Goal: Task Accomplishment & Management: Complete application form

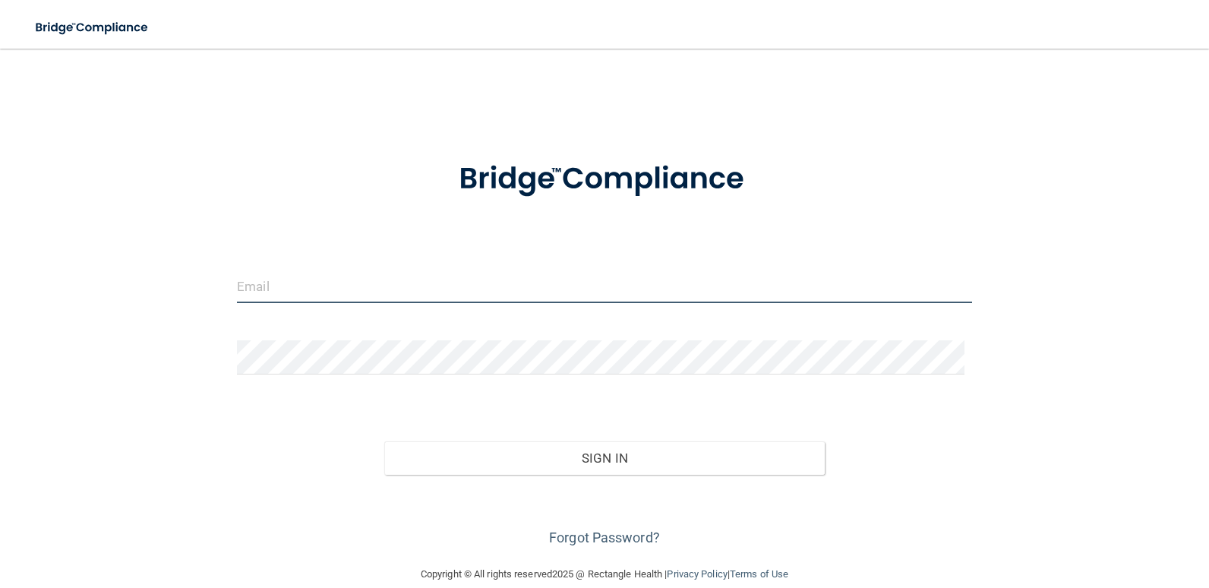
click at [384, 301] on input "email" at bounding box center [604, 286] width 735 height 34
type input "do@wavedp.com"
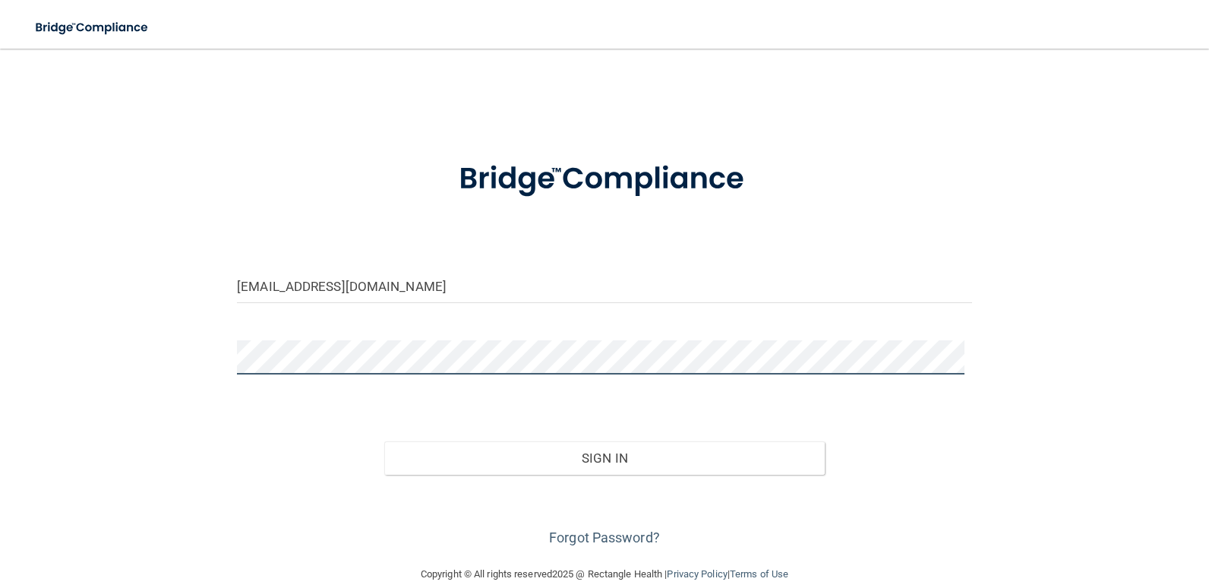
click at [384, 441] on button "Sign In" at bounding box center [604, 457] width 441 height 33
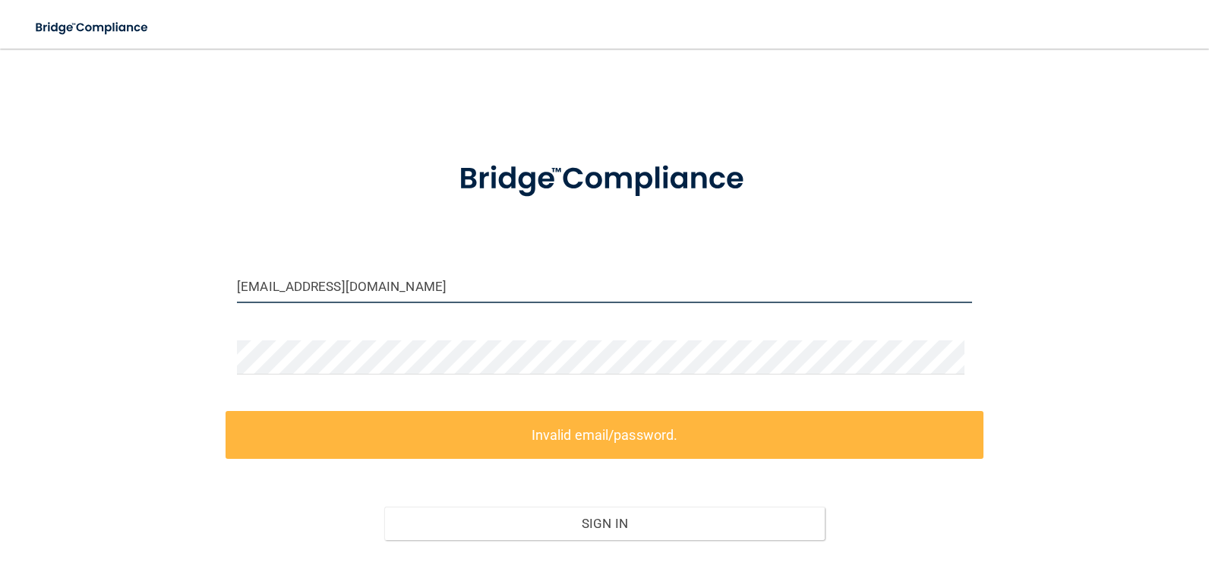
click at [472, 277] on input "do@wavedp.com" at bounding box center [604, 286] width 735 height 34
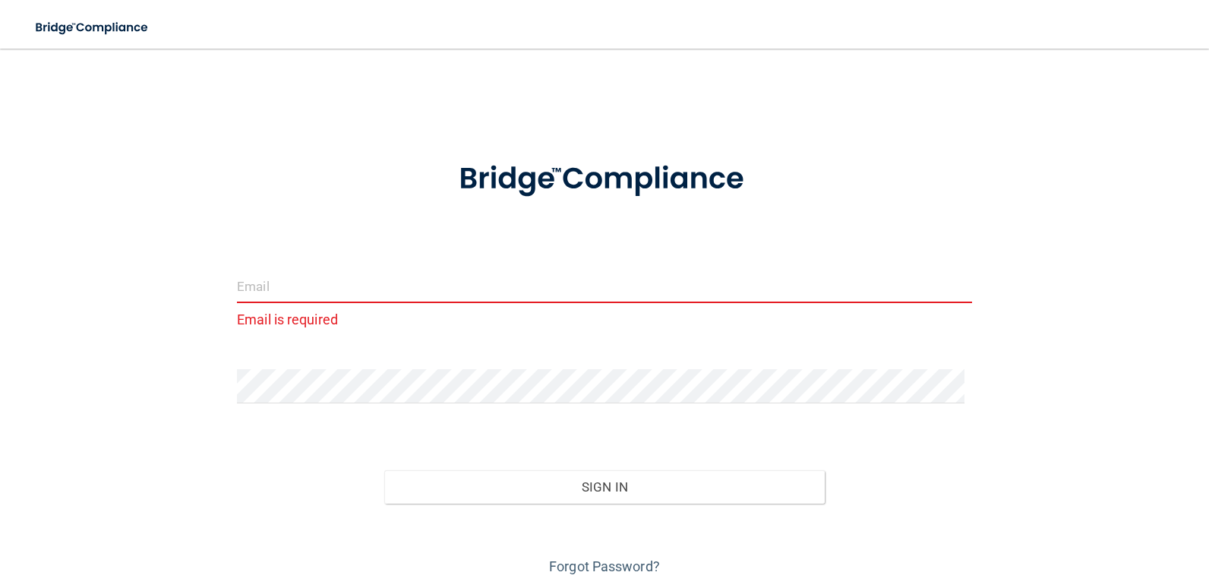
click at [362, 288] on input "email" at bounding box center [604, 286] width 735 height 34
type input "[EMAIL_ADDRESS][DOMAIN_NAME]"
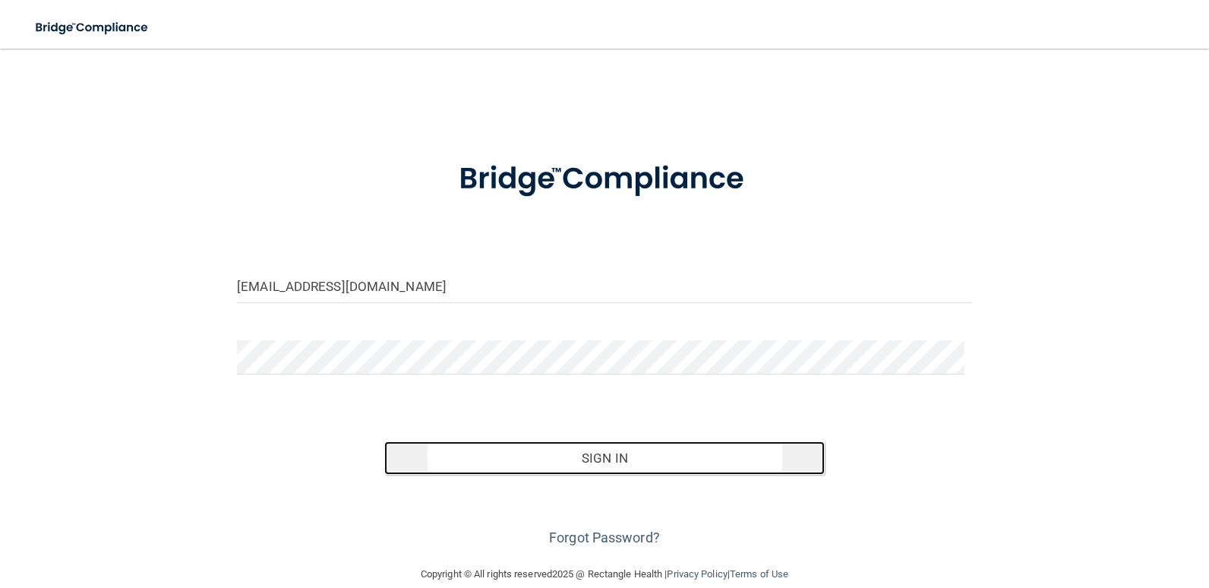
click at [524, 452] on button "Sign In" at bounding box center [604, 457] width 441 height 33
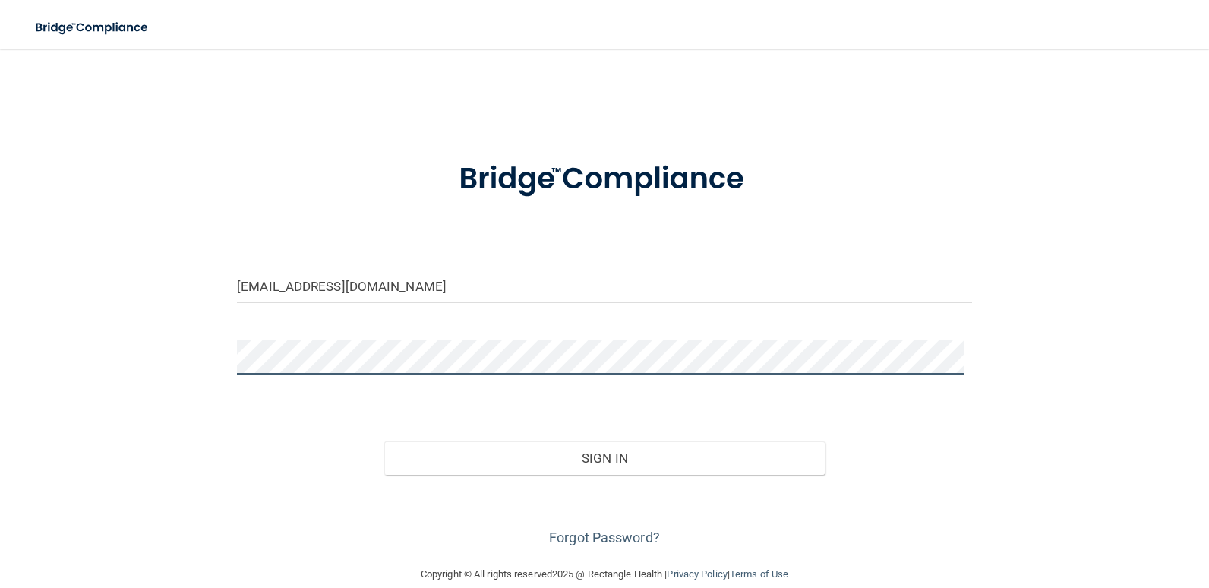
click at [384, 441] on button "Sign In" at bounding box center [604, 457] width 441 height 33
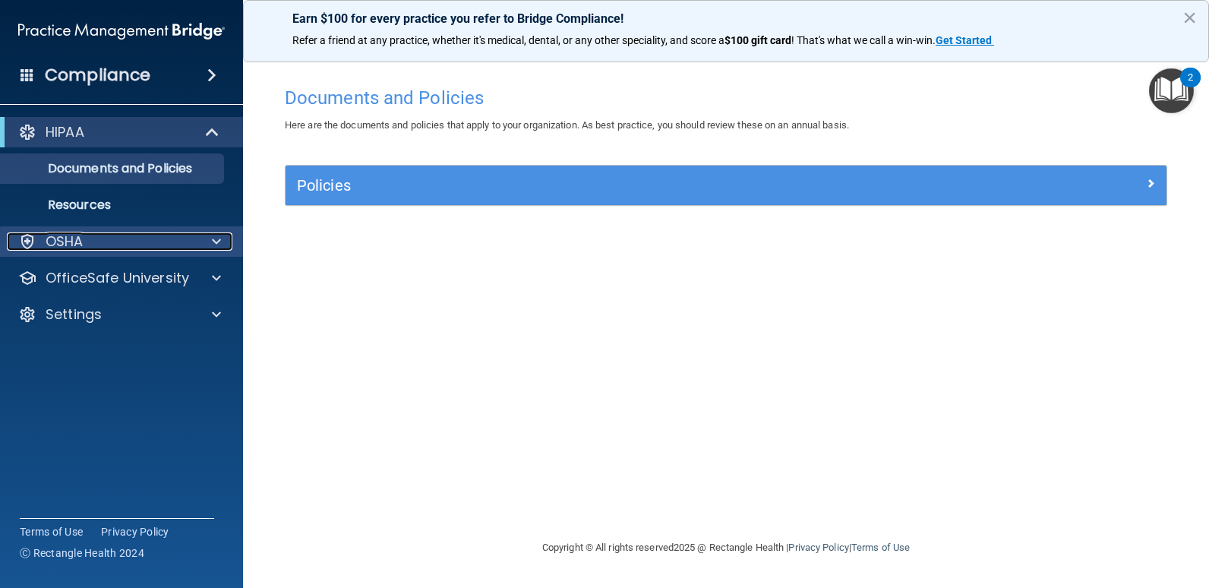
click at [219, 245] on span at bounding box center [216, 241] width 9 height 18
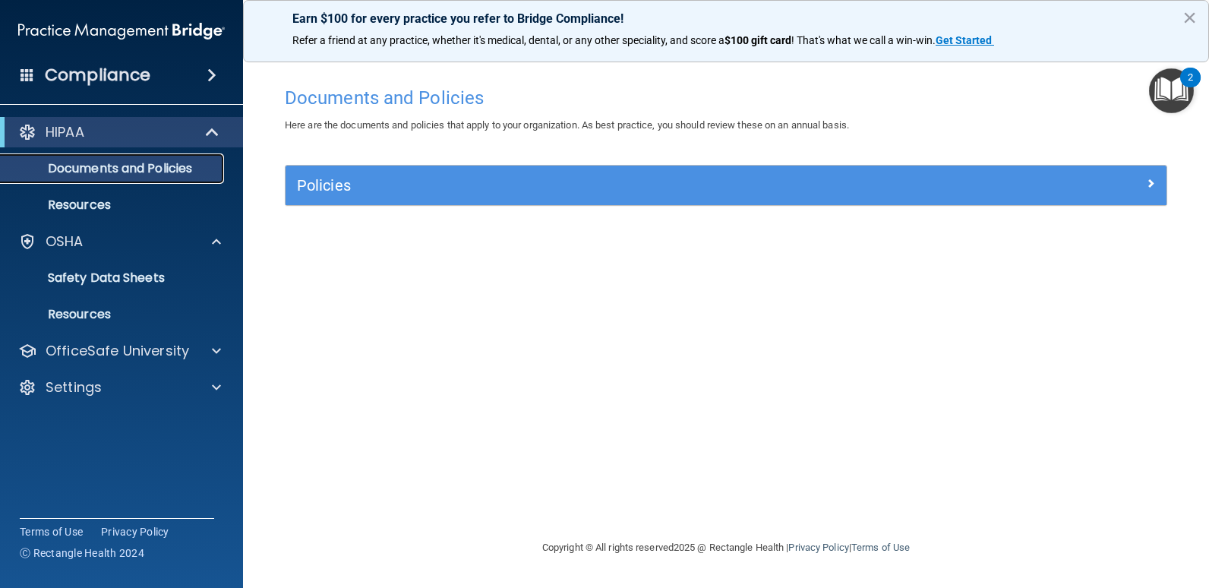
click at [181, 170] on p "Documents and Policies" at bounding box center [113, 168] width 207 height 15
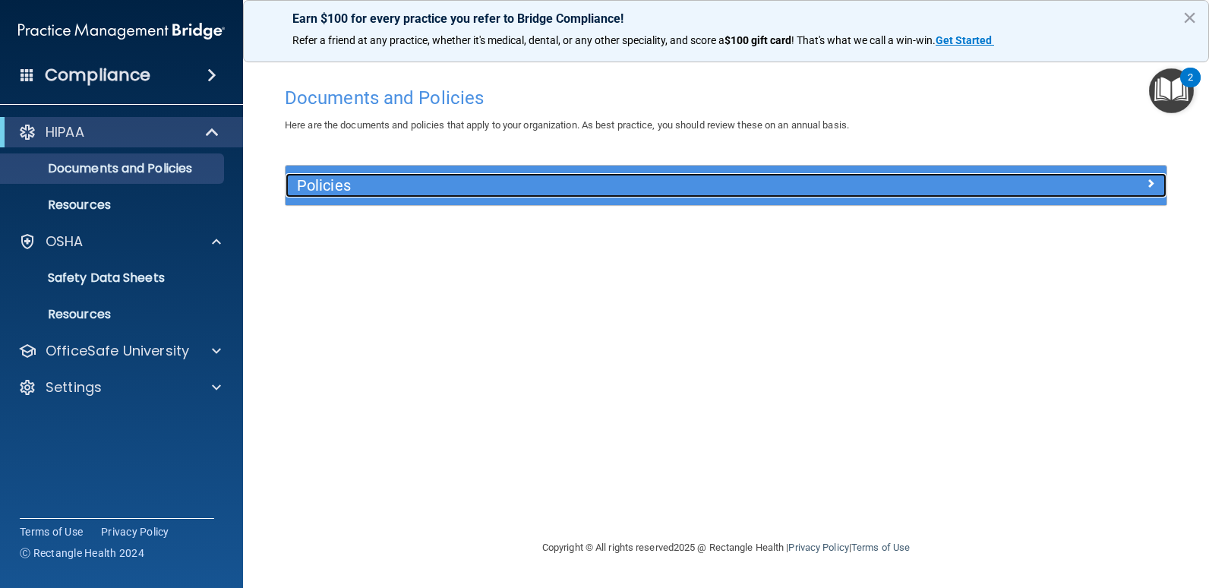
click at [500, 184] on h5 "Policies" at bounding box center [616, 185] width 638 height 17
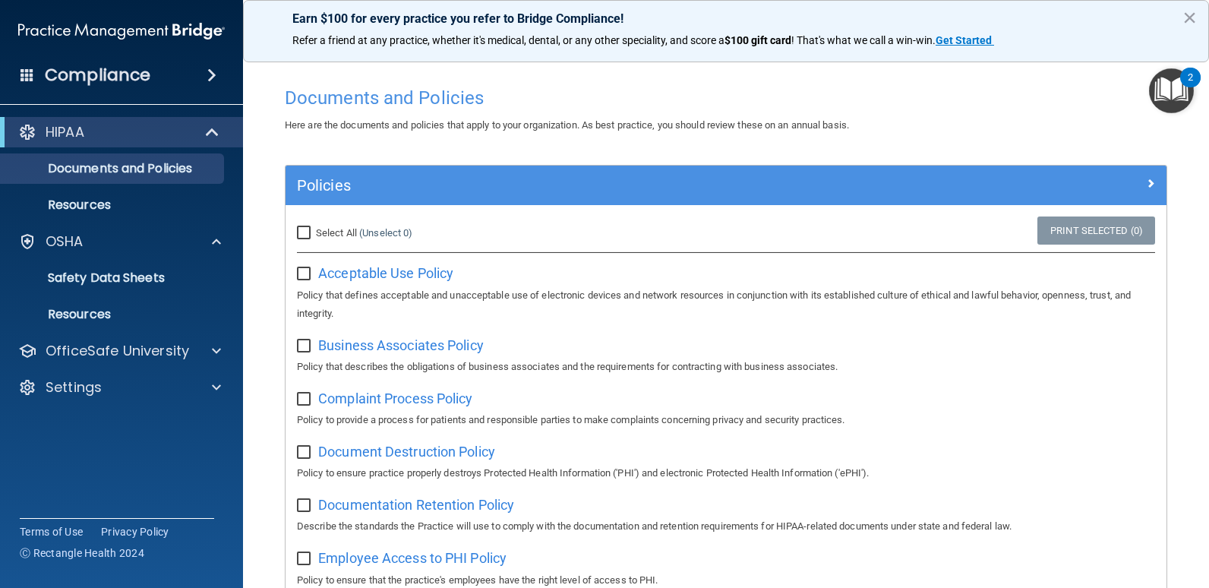
drag, startPoint x: 346, startPoint y: 306, endPoint x: 342, endPoint y: 299, distance: 7.8
click at [162, 353] on p "OfficeSafe University" at bounding box center [117, 351] width 143 height 18
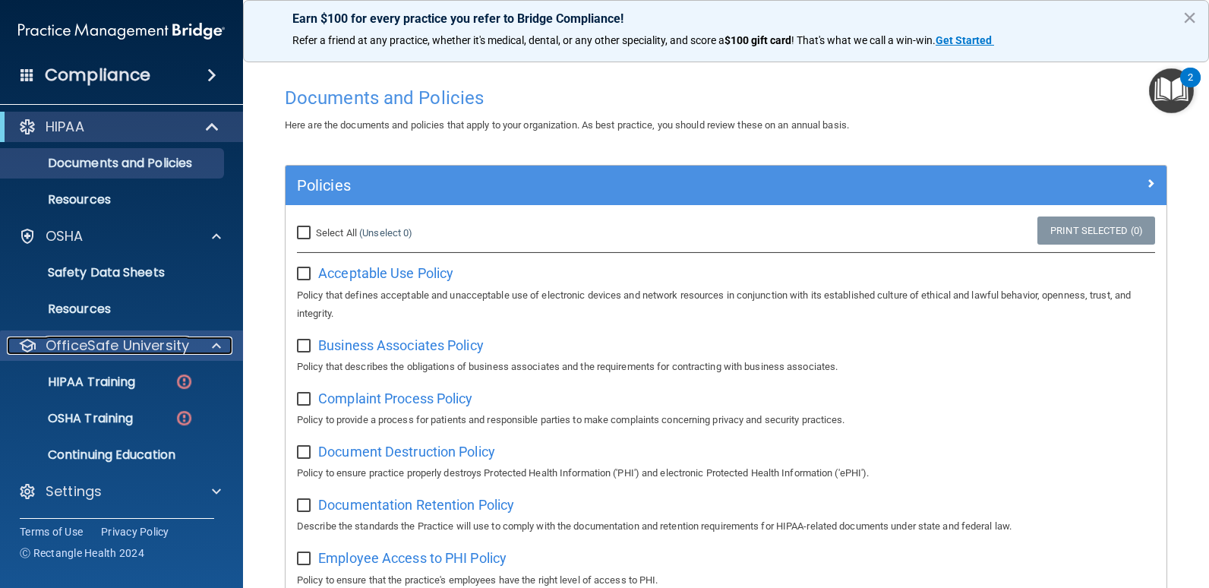
scroll to position [6, 0]
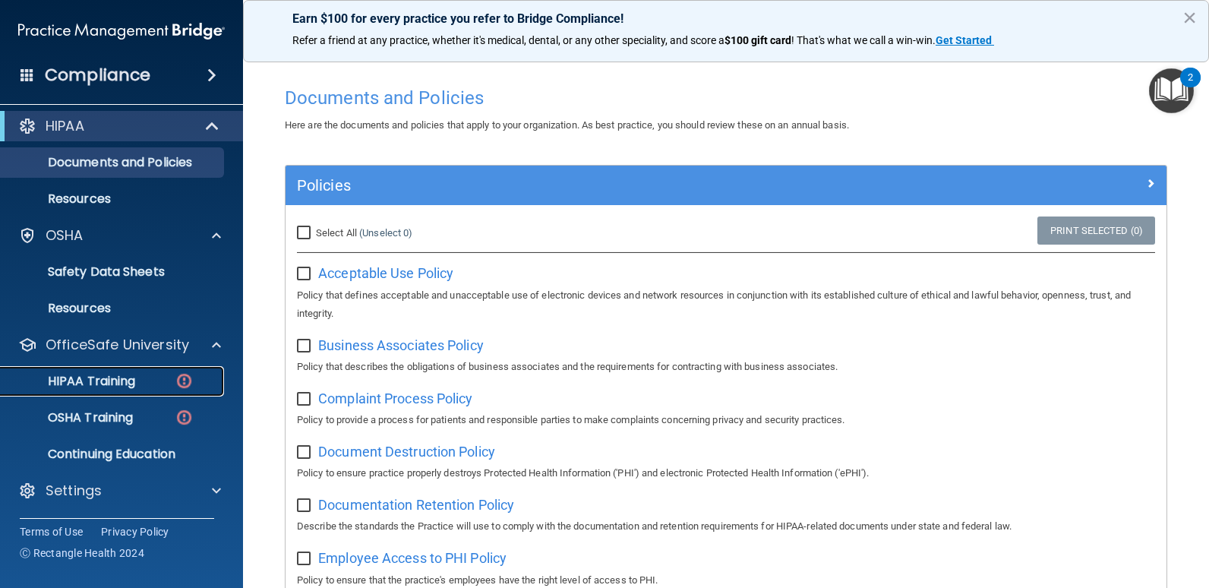
click at [114, 380] on p "HIPAA Training" at bounding box center [72, 381] width 125 height 15
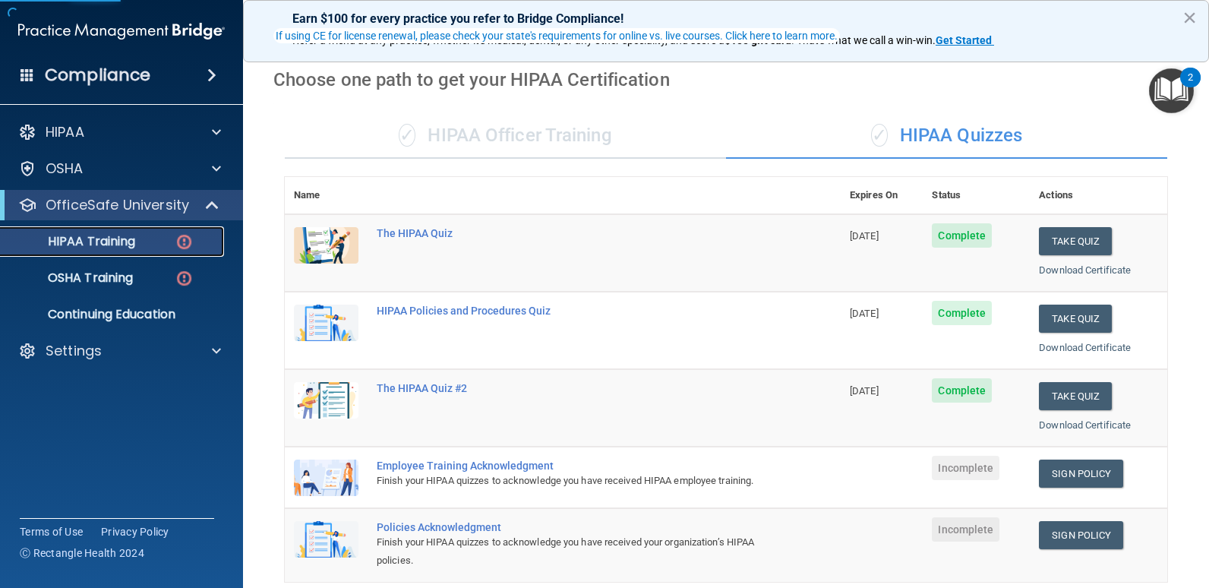
scroll to position [152, 0]
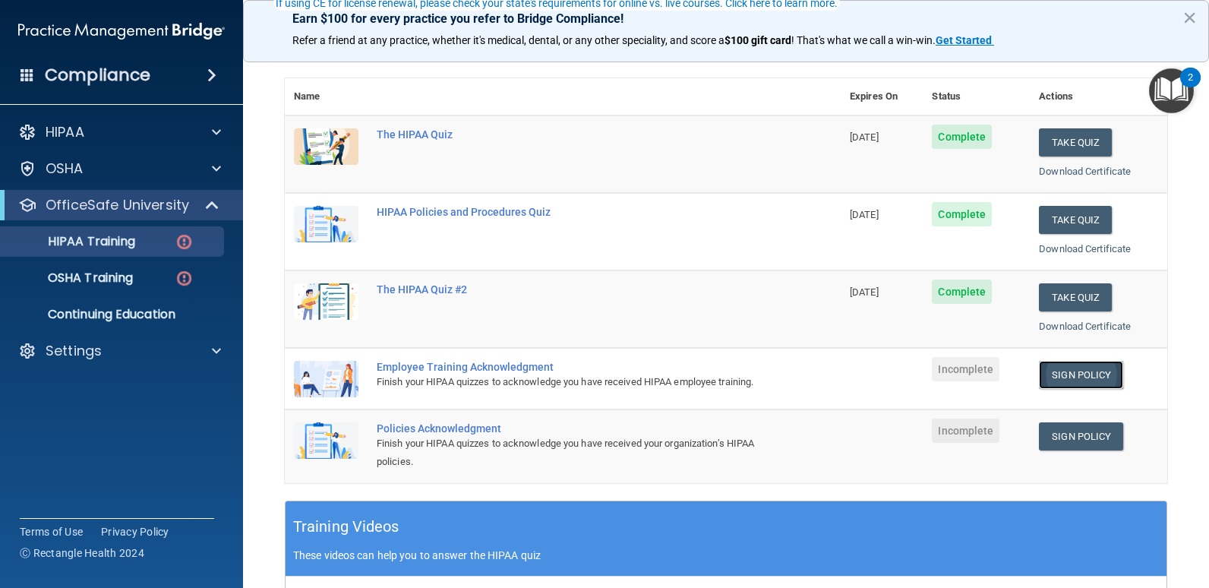
click at [1047, 378] on link "Sign Policy" at bounding box center [1081, 375] width 84 height 28
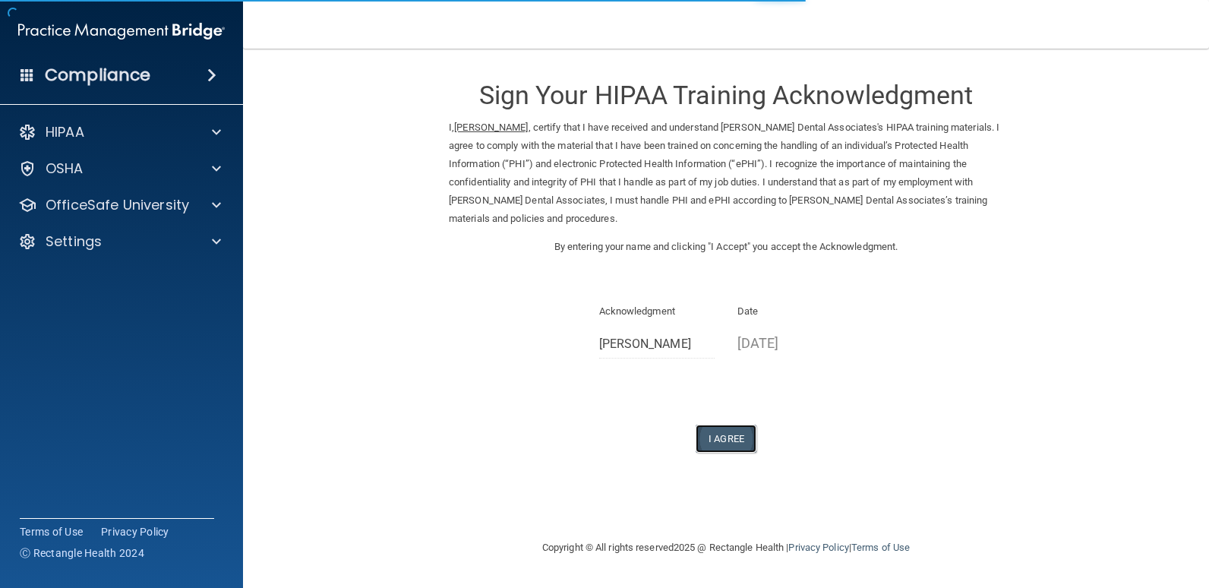
click at [730, 438] on button "I Agree" at bounding box center [725, 438] width 61 height 28
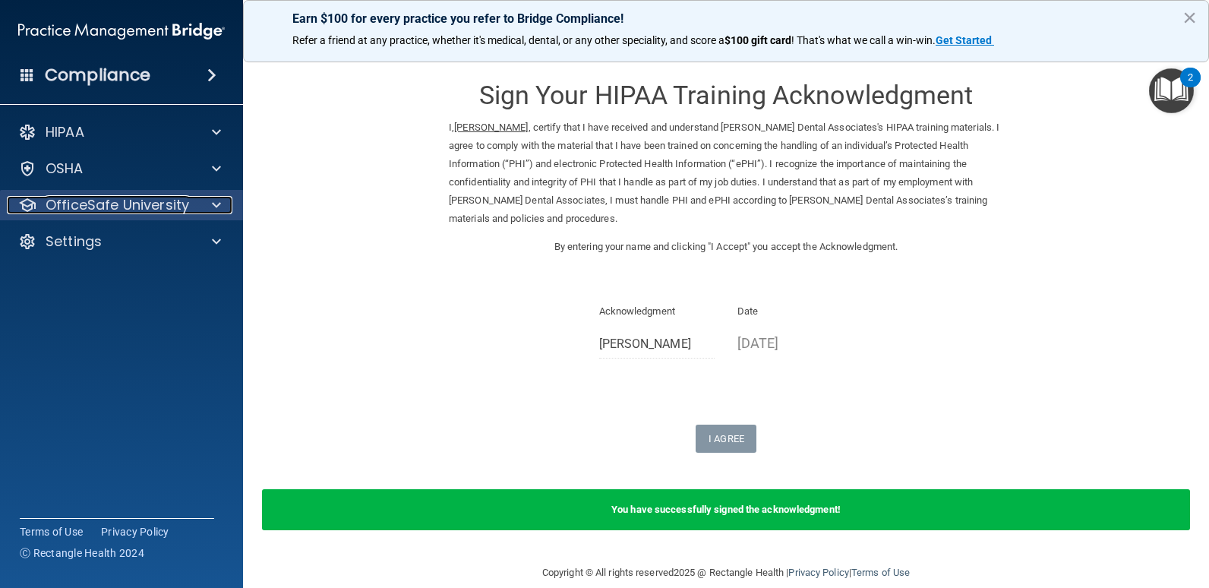
click at [210, 210] on div at bounding box center [214, 205] width 38 height 18
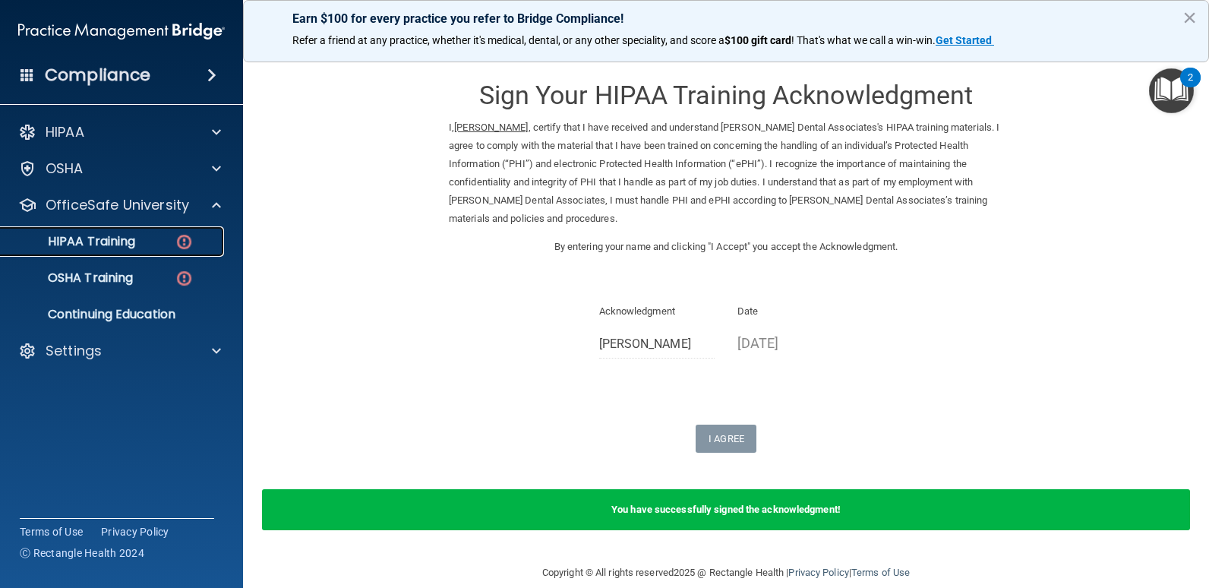
click at [187, 248] on img at bounding box center [184, 241] width 19 height 19
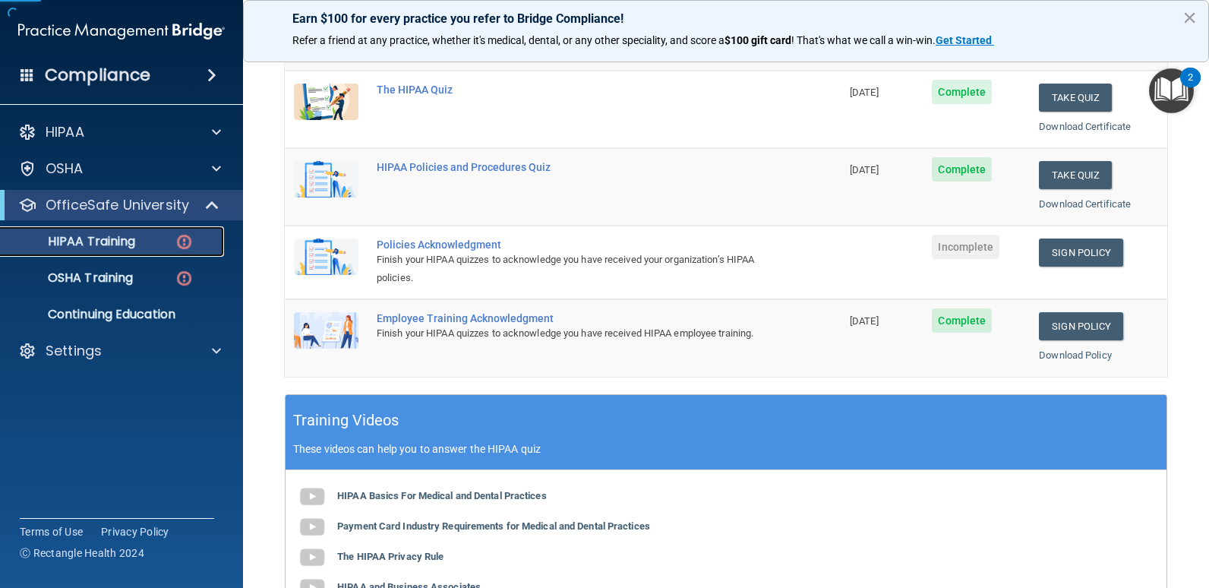
scroll to position [304, 0]
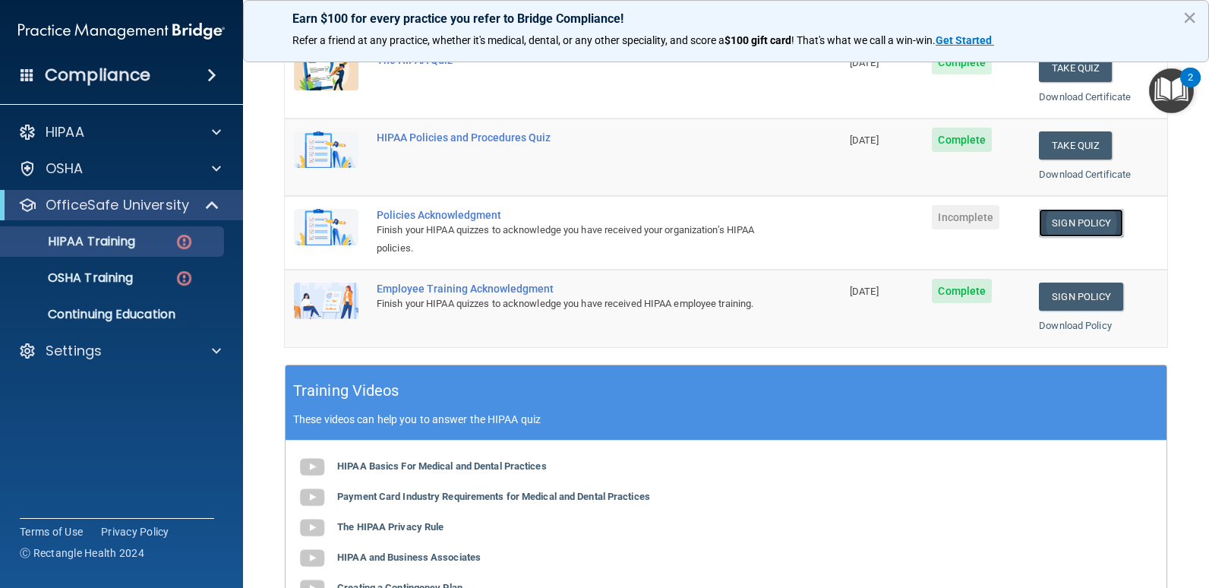
click at [1069, 222] on link "Sign Policy" at bounding box center [1081, 223] width 84 height 28
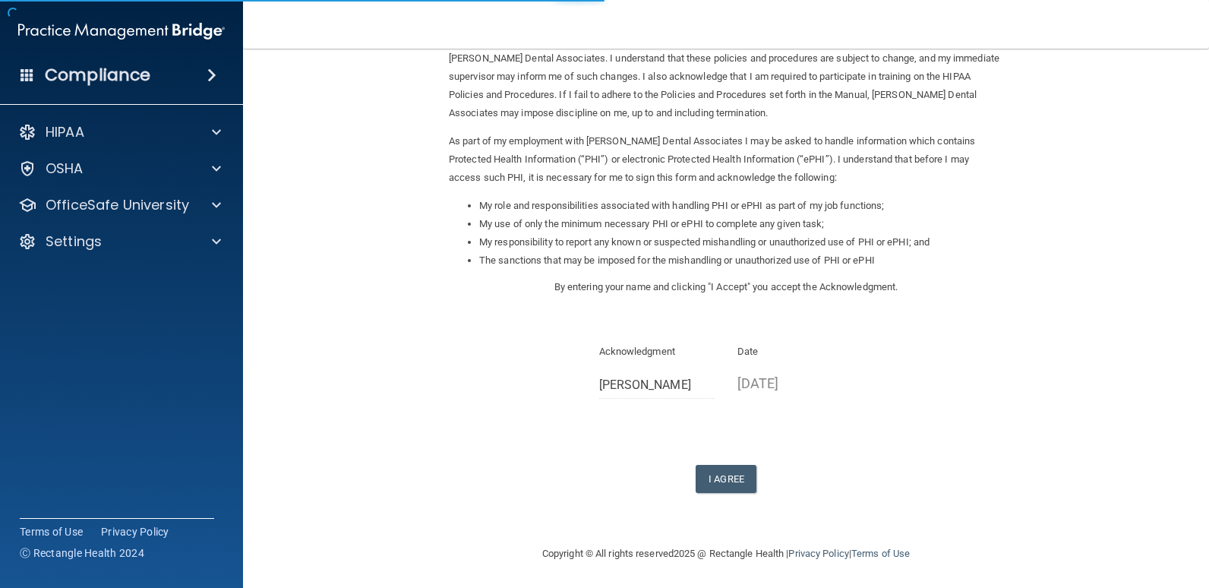
scroll to position [108, 0]
click at [717, 470] on button "I Agree" at bounding box center [725, 476] width 61 height 28
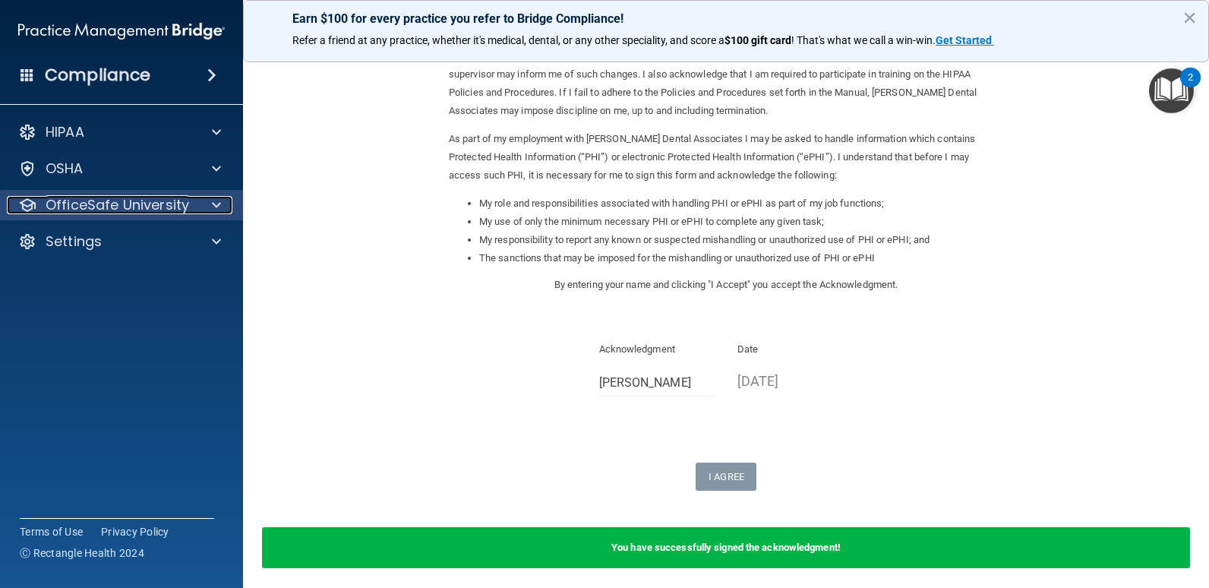
click at [203, 208] on div at bounding box center [214, 205] width 38 height 18
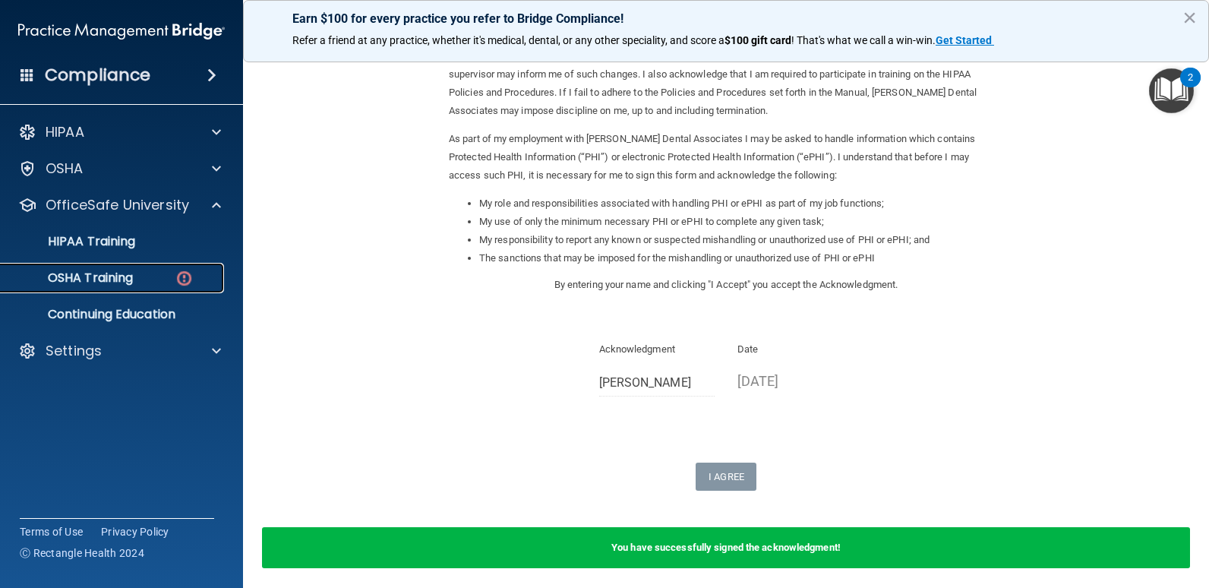
click at [187, 282] on img at bounding box center [184, 278] width 19 height 19
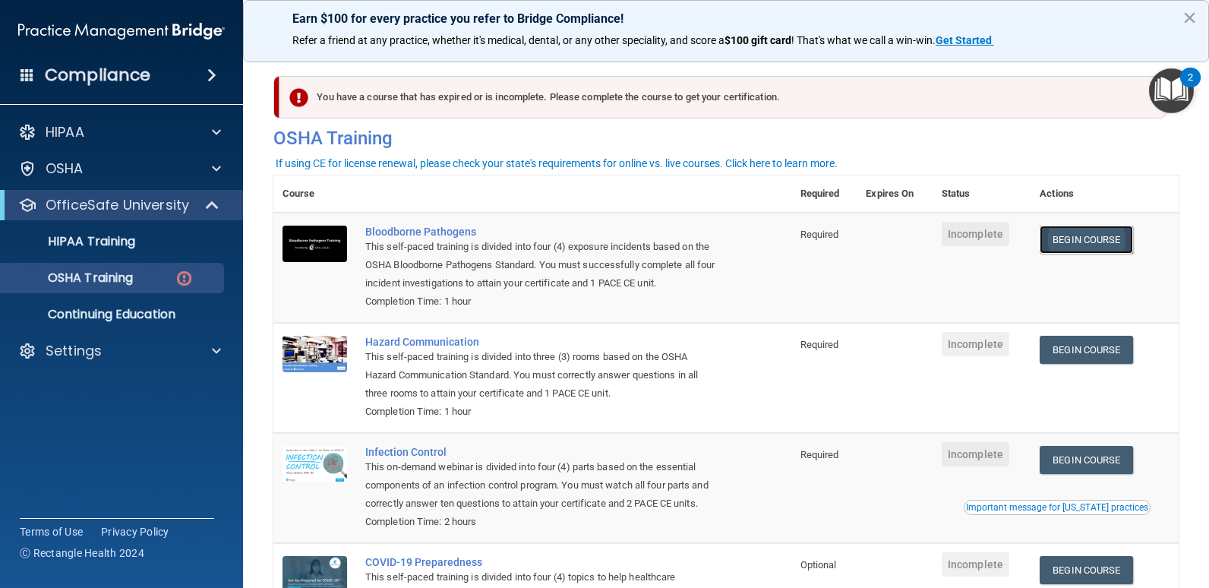
click at [1067, 235] on link "Begin Course" at bounding box center [1085, 239] width 93 height 28
